Goal: Obtain resource: Download file/media

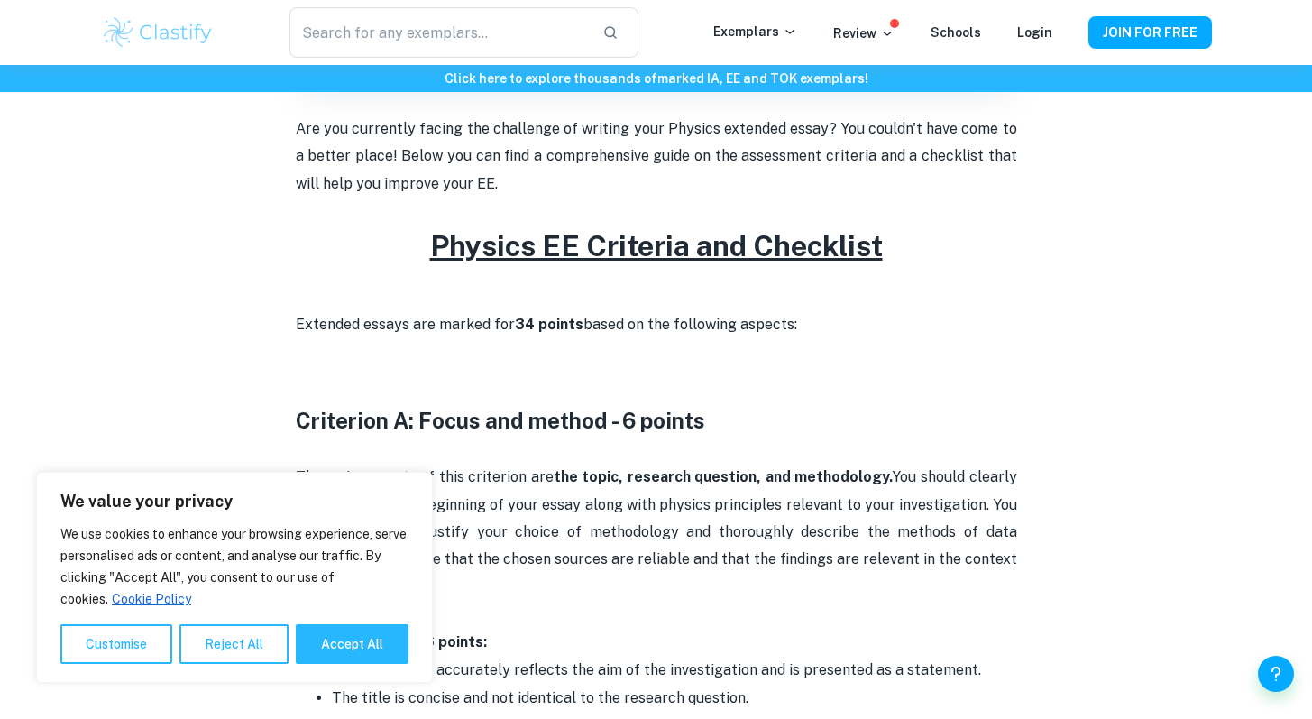
scroll to position [637, 0]
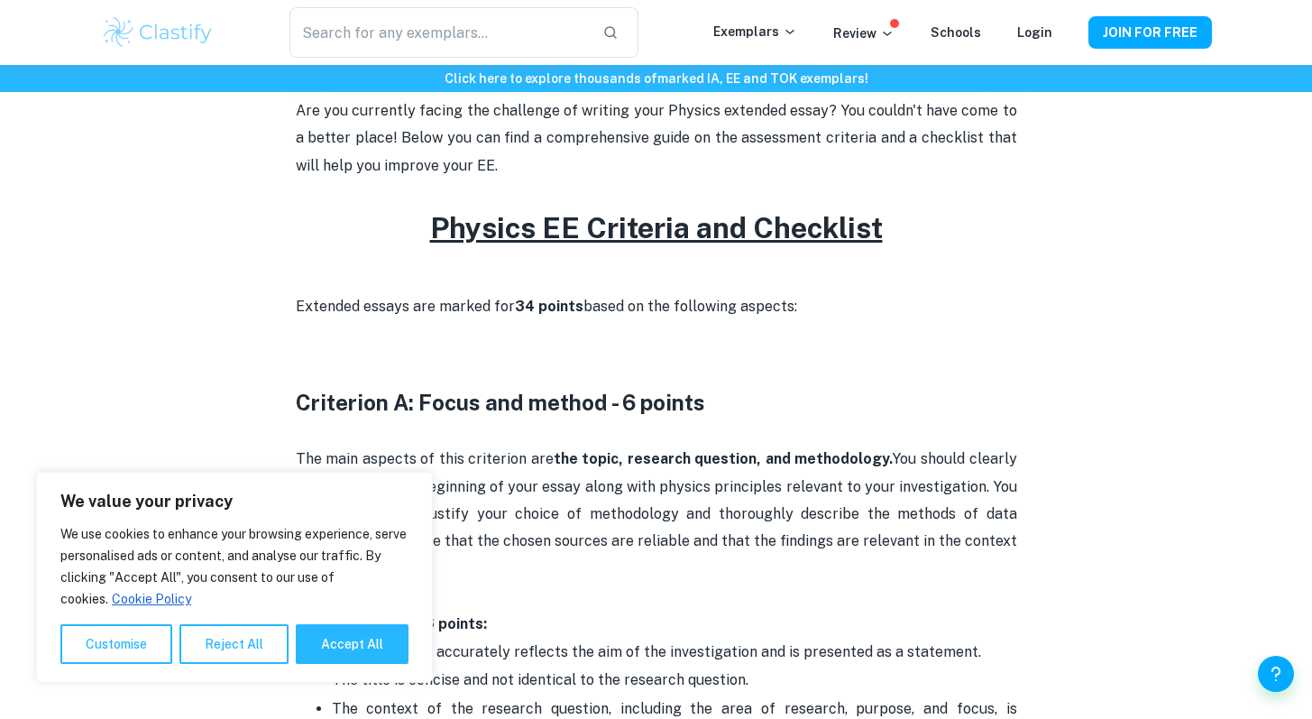
click at [760, 228] on u "Physics EE Criteria and Checklist" at bounding box center [656, 227] width 453 height 33
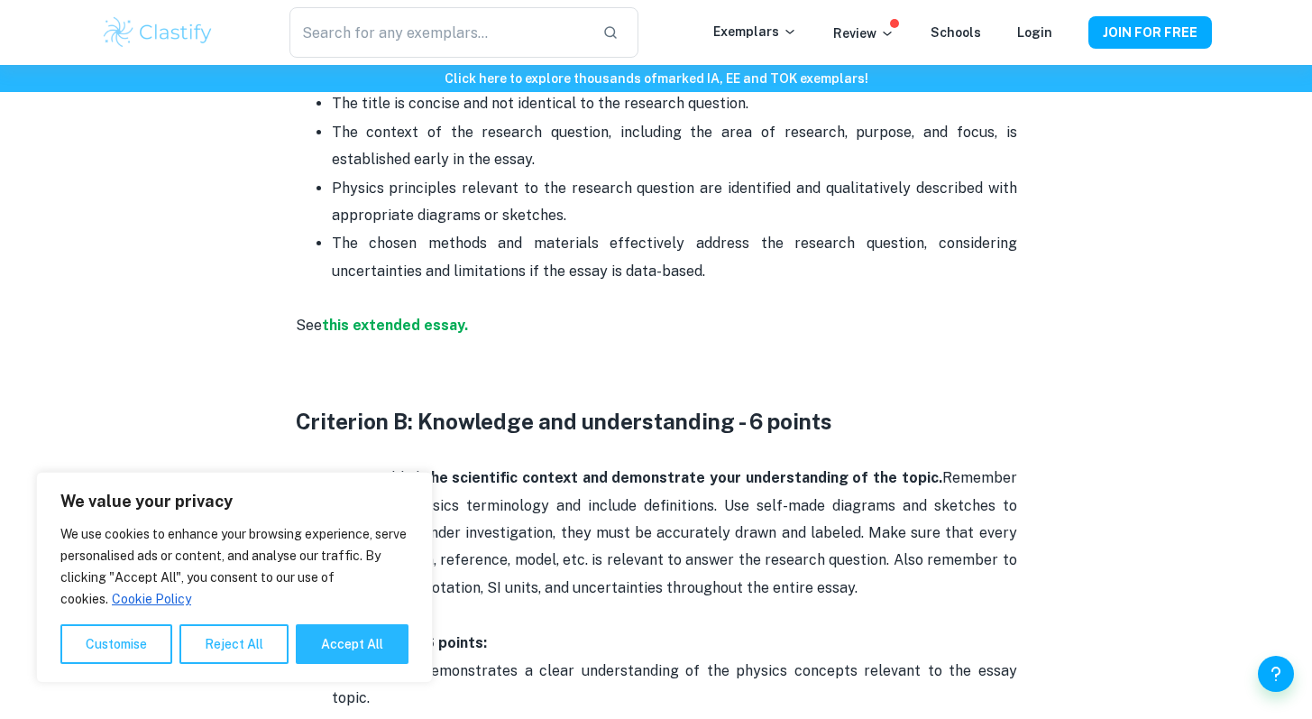
scroll to position [1216, 0]
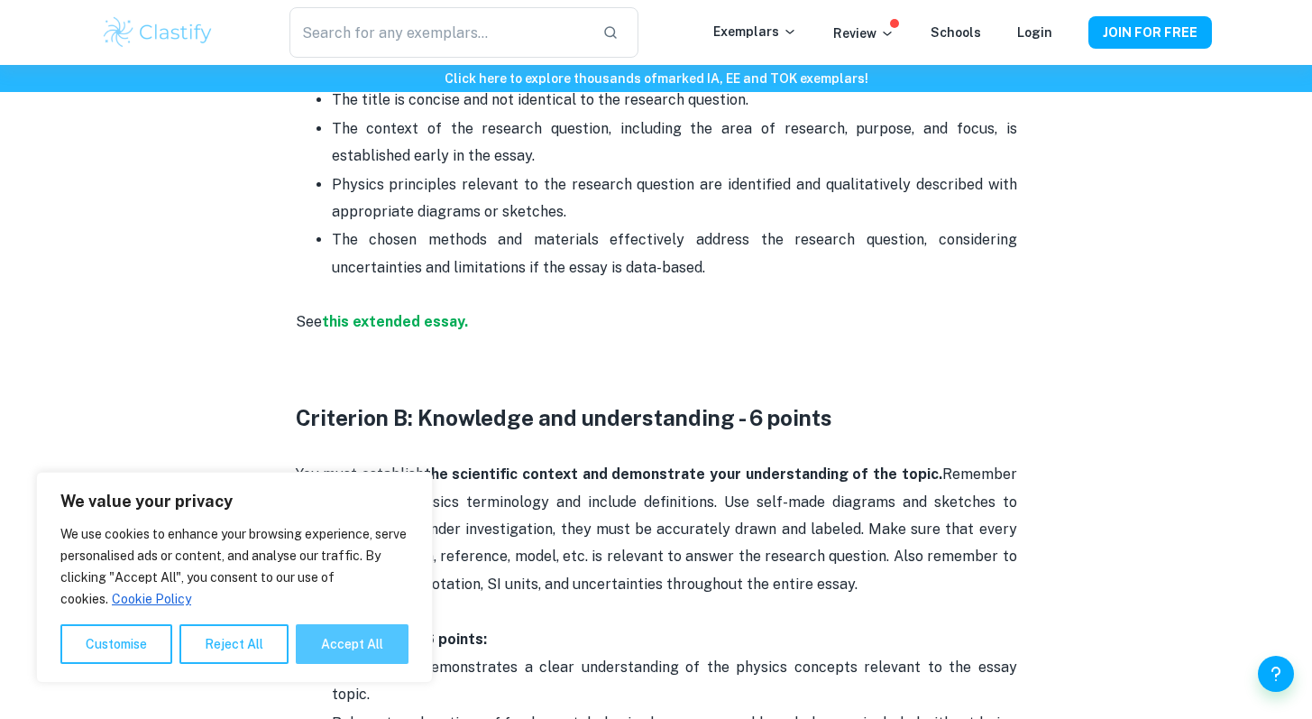
click at [347, 637] on button "Accept All" at bounding box center [352, 644] width 113 height 40
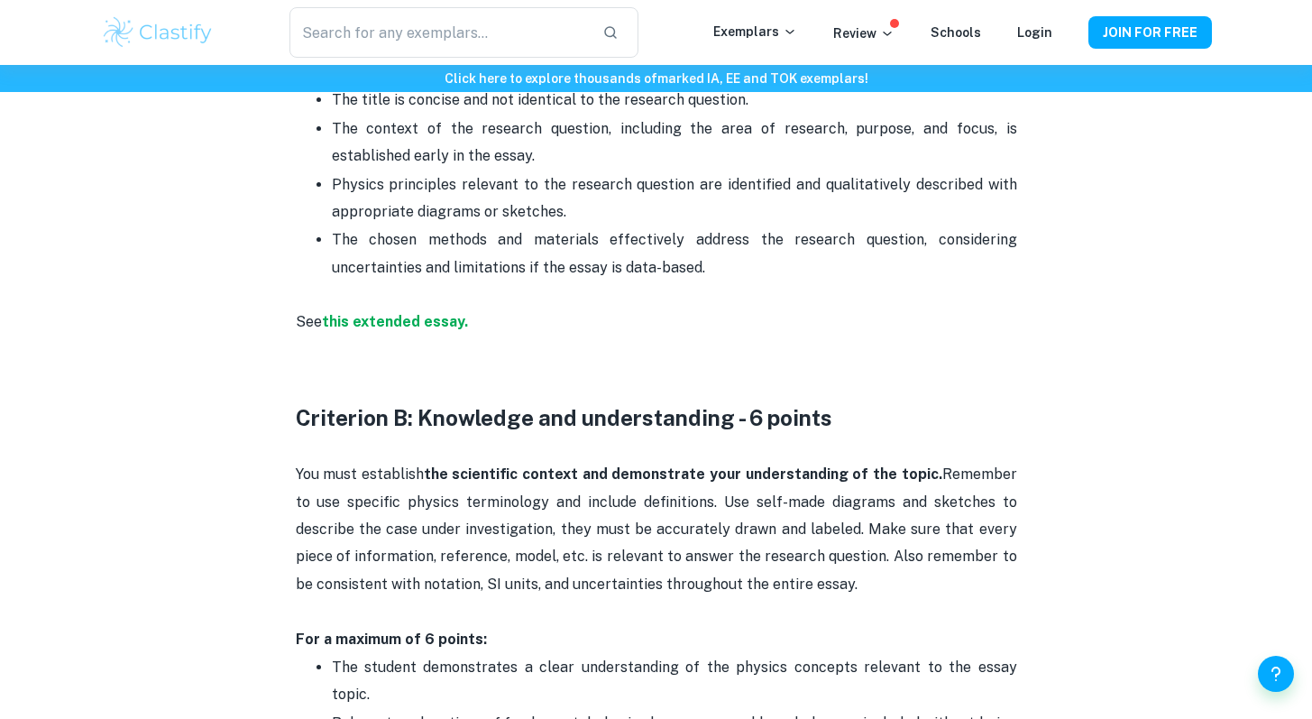
checkbox input "true"
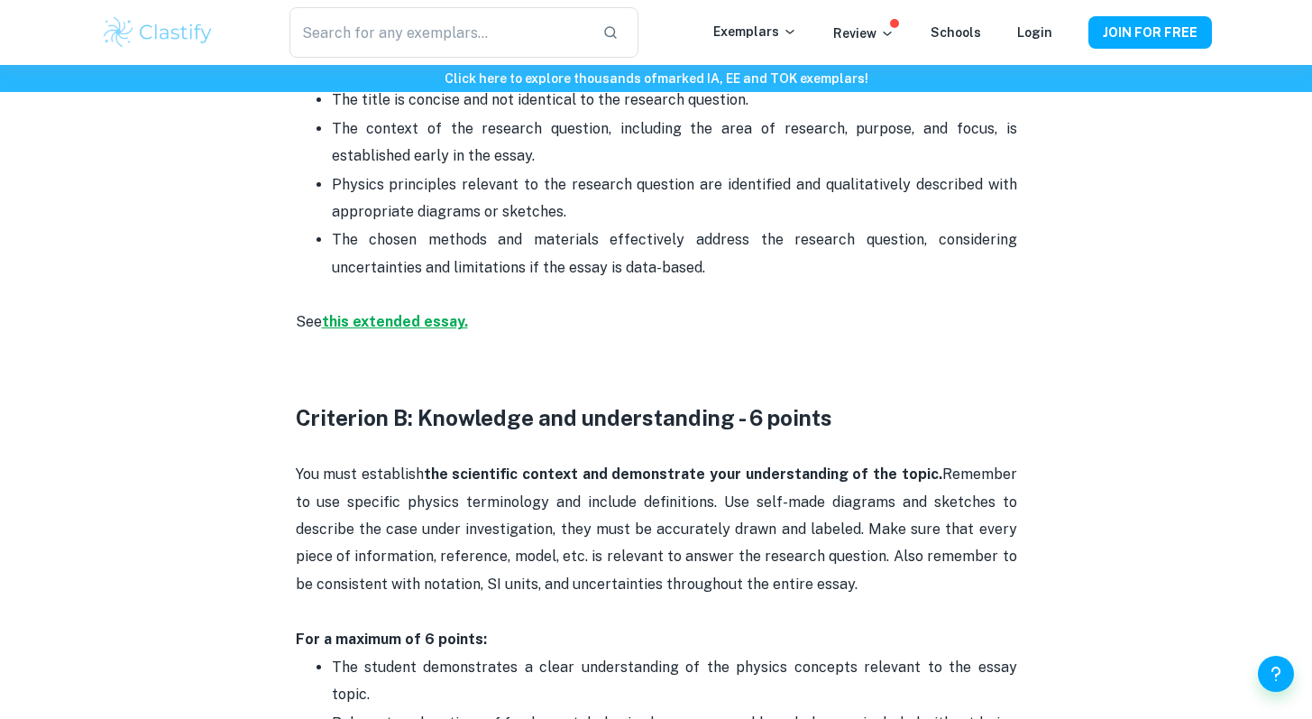
click at [398, 323] on strong "this extended essay." at bounding box center [395, 321] width 146 height 17
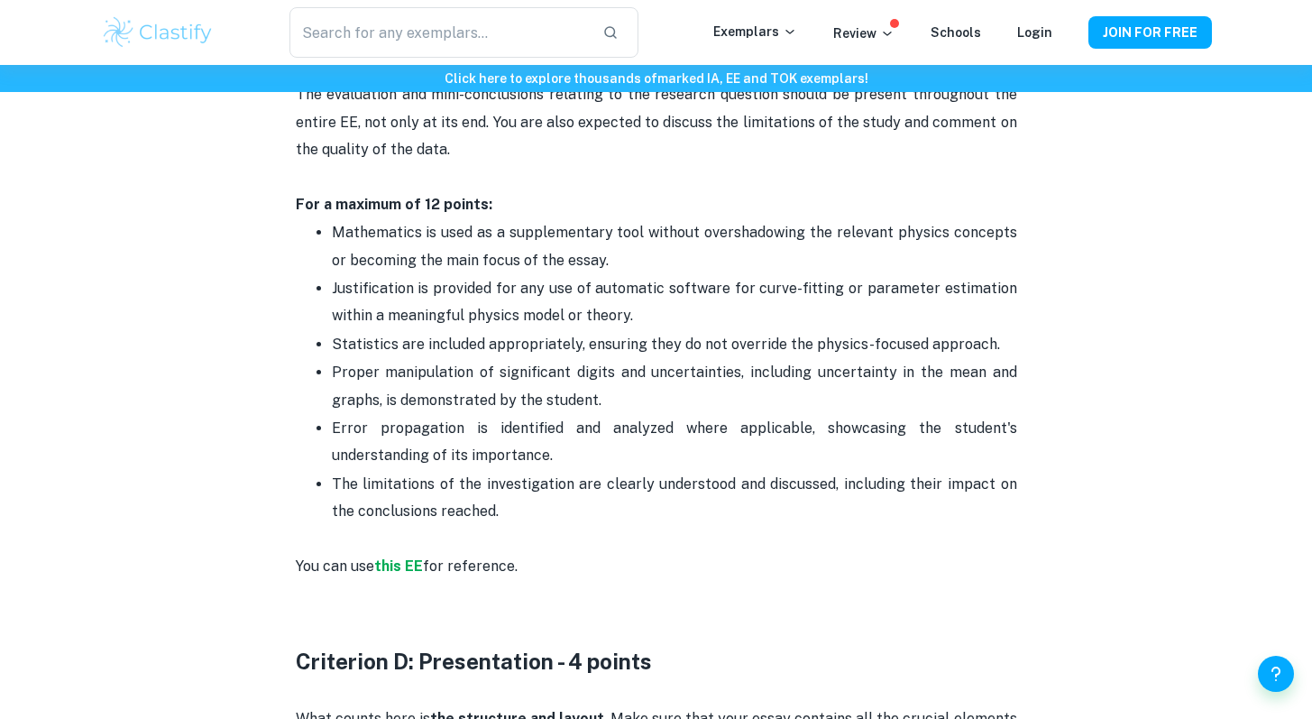
scroll to position [2588, 0]
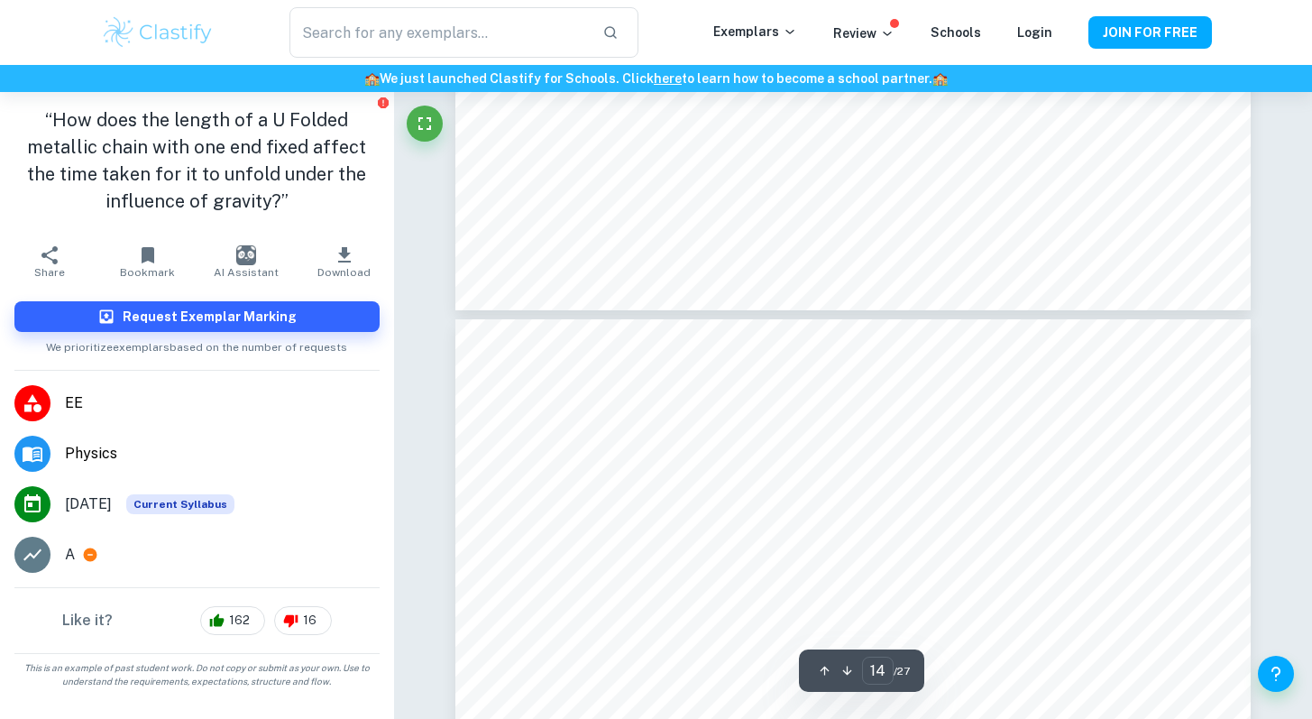
scroll to position [14919, 0]
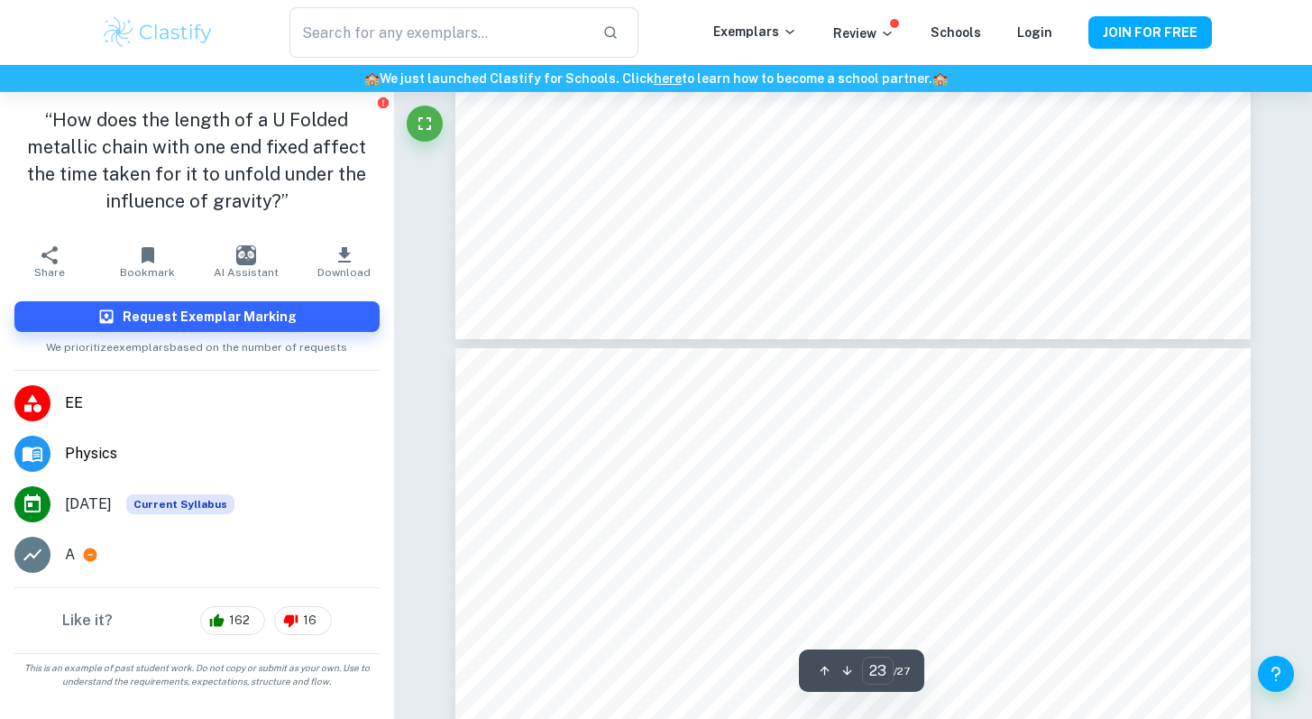
type input "24"
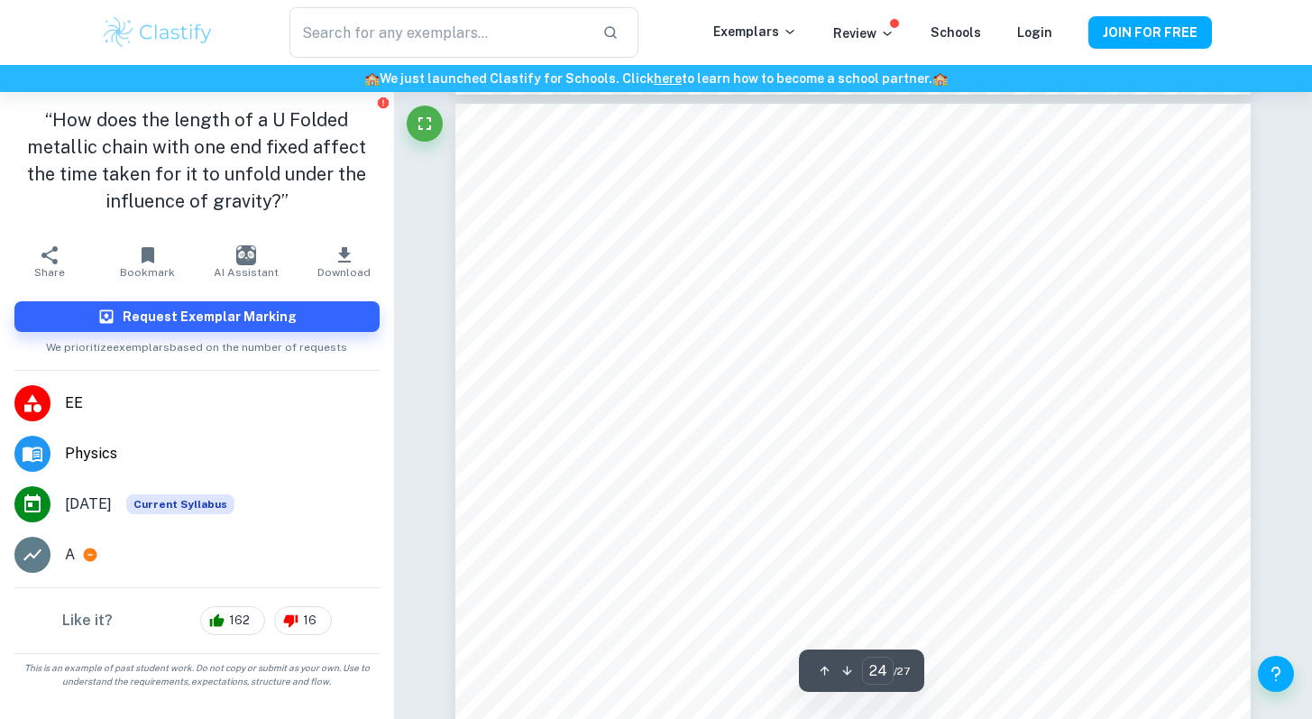
scroll to position [26721, 0]
click at [340, 249] on icon "button" at bounding box center [345, 255] width 22 height 22
